Goal: Find specific page/section: Find specific page/section

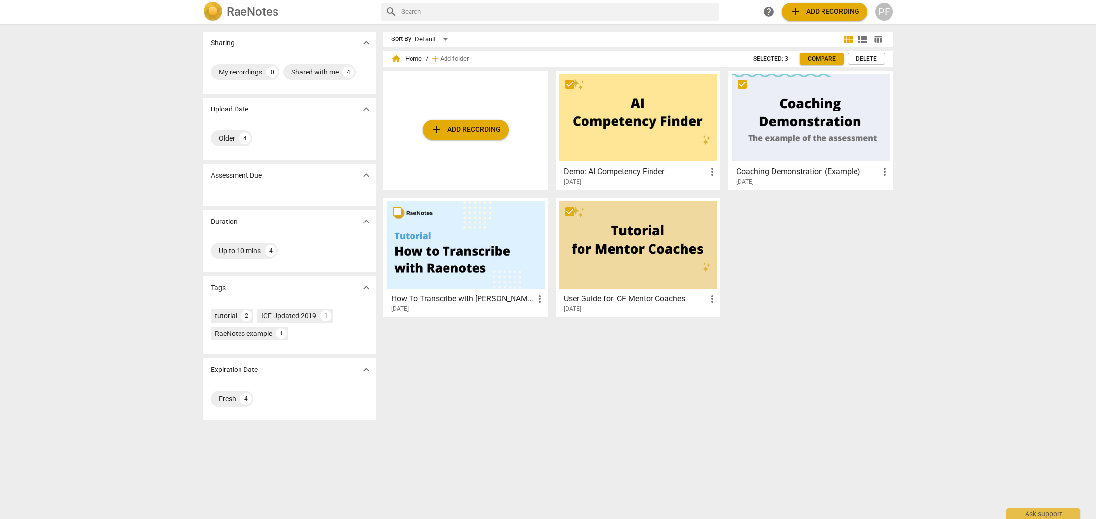
click at [826, 167] on h3 "Coaching Demonstration (Example)" at bounding box center [807, 172] width 142 height 12
click at [815, 136] on div at bounding box center [811, 117] width 158 height 87
